Goal: Entertainment & Leisure: Consume media (video, audio)

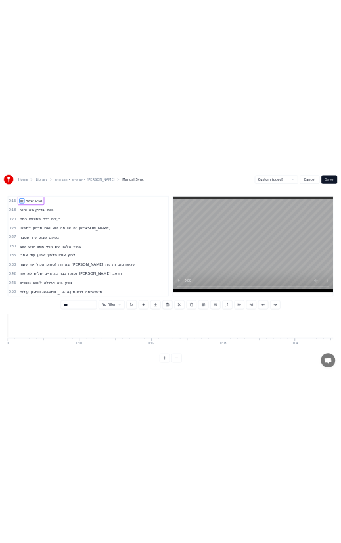
scroll to position [0, 3104]
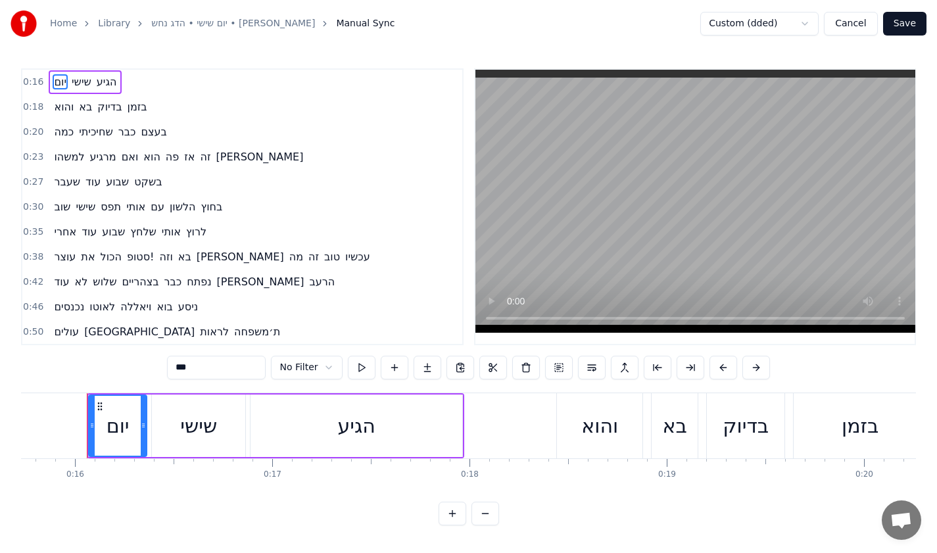
click at [864, 18] on button "Cancel" at bounding box center [850, 24] width 53 height 24
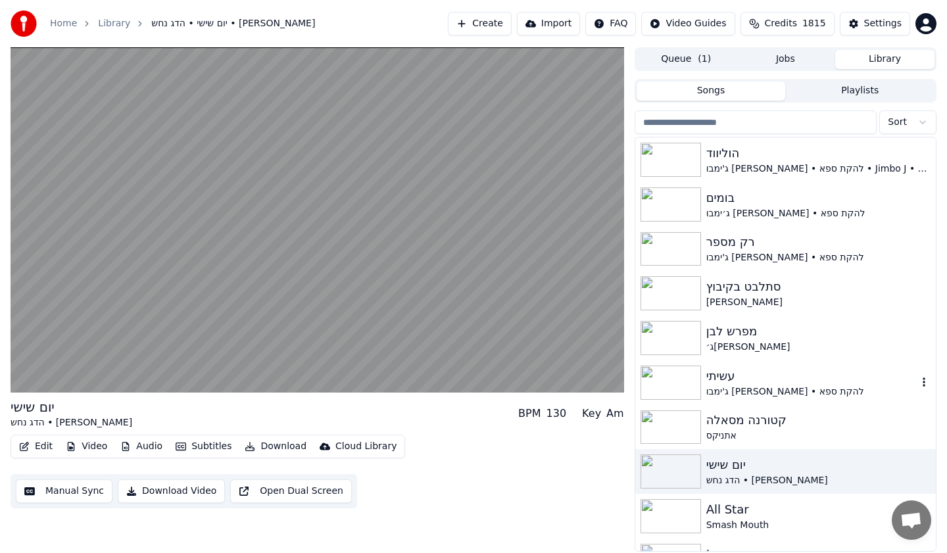
click at [771, 367] on div "עשיתי" at bounding box center [812, 376] width 211 height 18
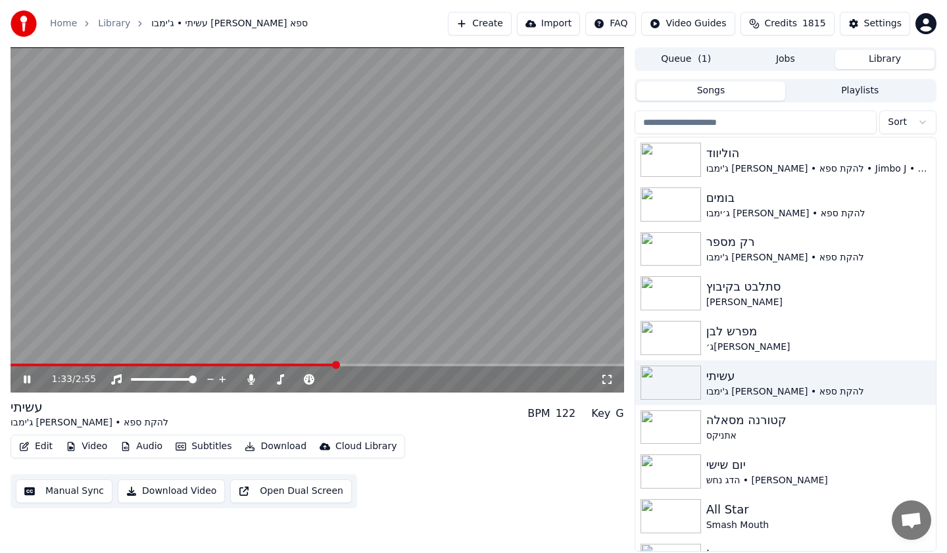
click at [334, 366] on span at bounding box center [318, 365] width 614 height 3
click at [394, 255] on video at bounding box center [318, 219] width 614 height 345
click at [176, 211] on video at bounding box center [318, 219] width 614 height 345
click at [275, 378] on span at bounding box center [275, 379] width 18 height 3
click at [287, 293] on video at bounding box center [318, 219] width 614 height 345
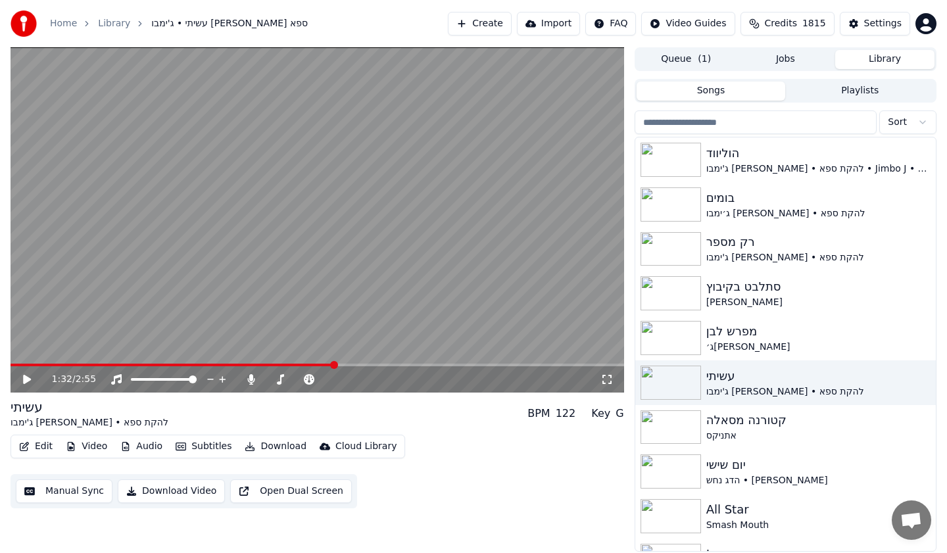
click at [243, 296] on video at bounding box center [318, 219] width 614 height 345
click at [234, 164] on video at bounding box center [318, 219] width 614 height 345
click at [154, 318] on video at bounding box center [318, 219] width 614 height 345
click at [90, 294] on video at bounding box center [318, 219] width 614 height 345
click at [341, 293] on video at bounding box center [318, 219] width 614 height 345
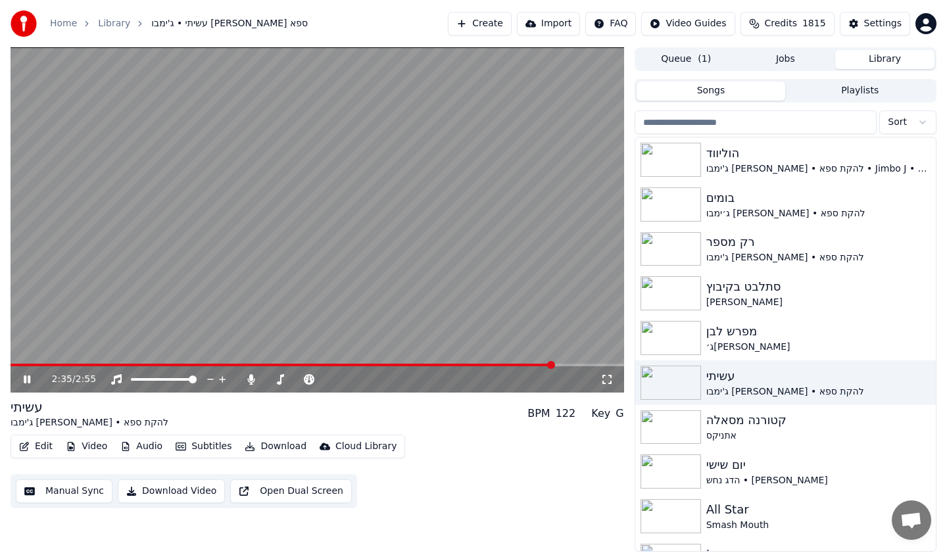
click at [341, 293] on video at bounding box center [318, 219] width 614 height 345
click at [60, 293] on video at bounding box center [318, 219] width 614 height 345
click at [442, 251] on video at bounding box center [318, 219] width 614 height 345
click at [287, 379] on span at bounding box center [299, 379] width 66 height 3
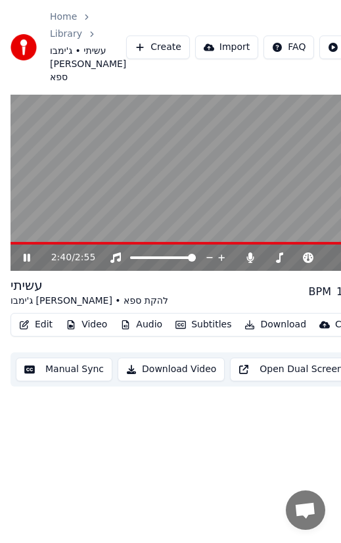
scroll to position [55, 0]
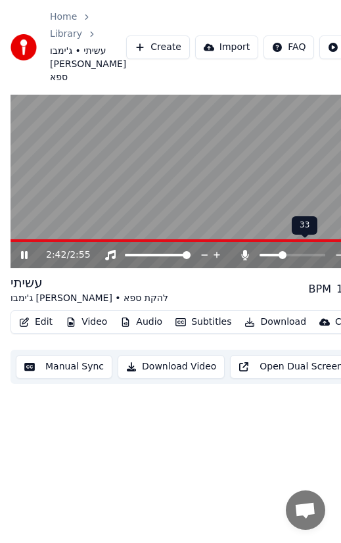
click at [244, 250] on icon at bounding box center [245, 255] width 7 height 11
click at [249, 250] on icon at bounding box center [245, 255] width 13 height 11
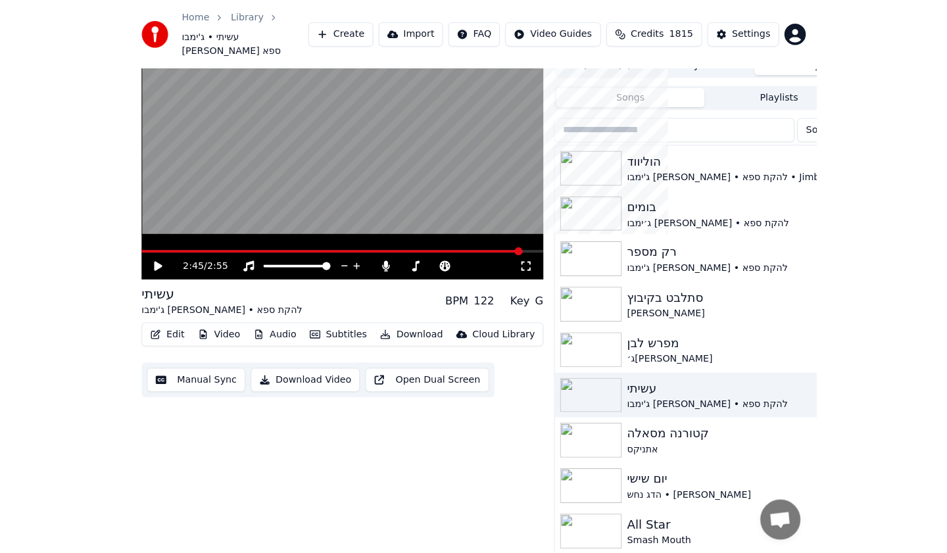
scroll to position [0, 0]
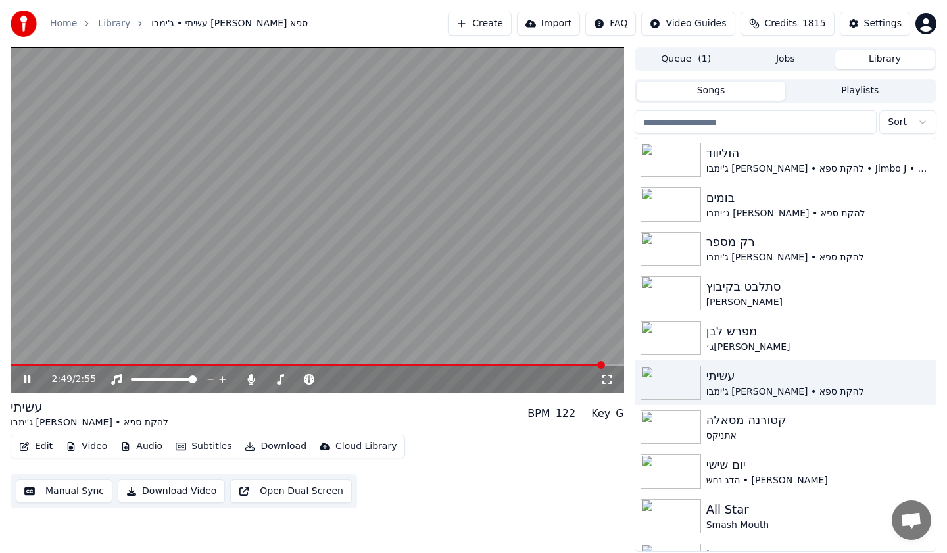
click at [190, 451] on button "Subtitles" at bounding box center [203, 446] width 66 height 18
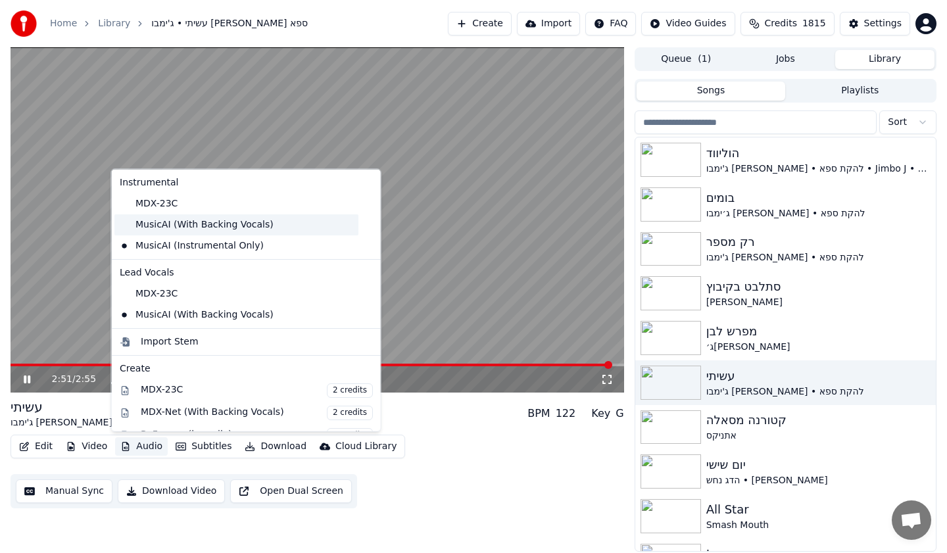
click at [166, 230] on div "MusicAI (With Backing Vocals)" at bounding box center [236, 224] width 244 height 21
